Goal: Navigation & Orientation: Find specific page/section

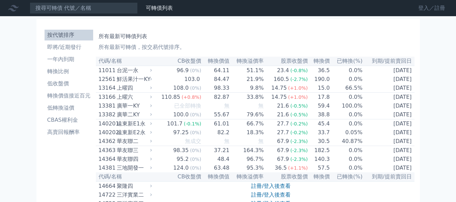
click at [434, 6] on link "登入／註冊" at bounding box center [432, 8] width 38 height 11
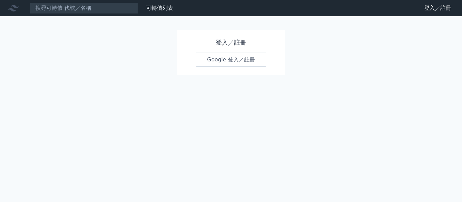
click at [228, 63] on link "Google 登入／註冊" at bounding box center [231, 60] width 70 height 14
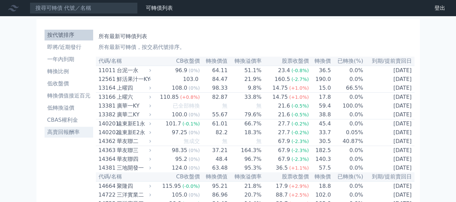
click at [64, 134] on li "高賣回報酬率" at bounding box center [69, 132] width 49 height 8
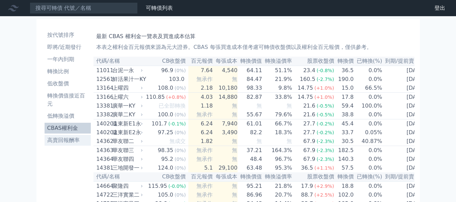
click at [68, 140] on li "高賣回報酬率" at bounding box center [68, 141] width 47 height 8
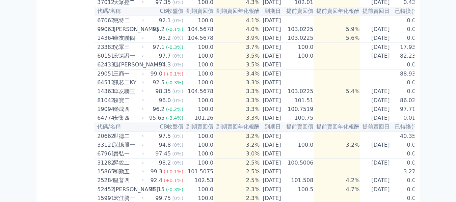
scroll to position [237, 0]
